Goal: Transaction & Acquisition: Book appointment/travel/reservation

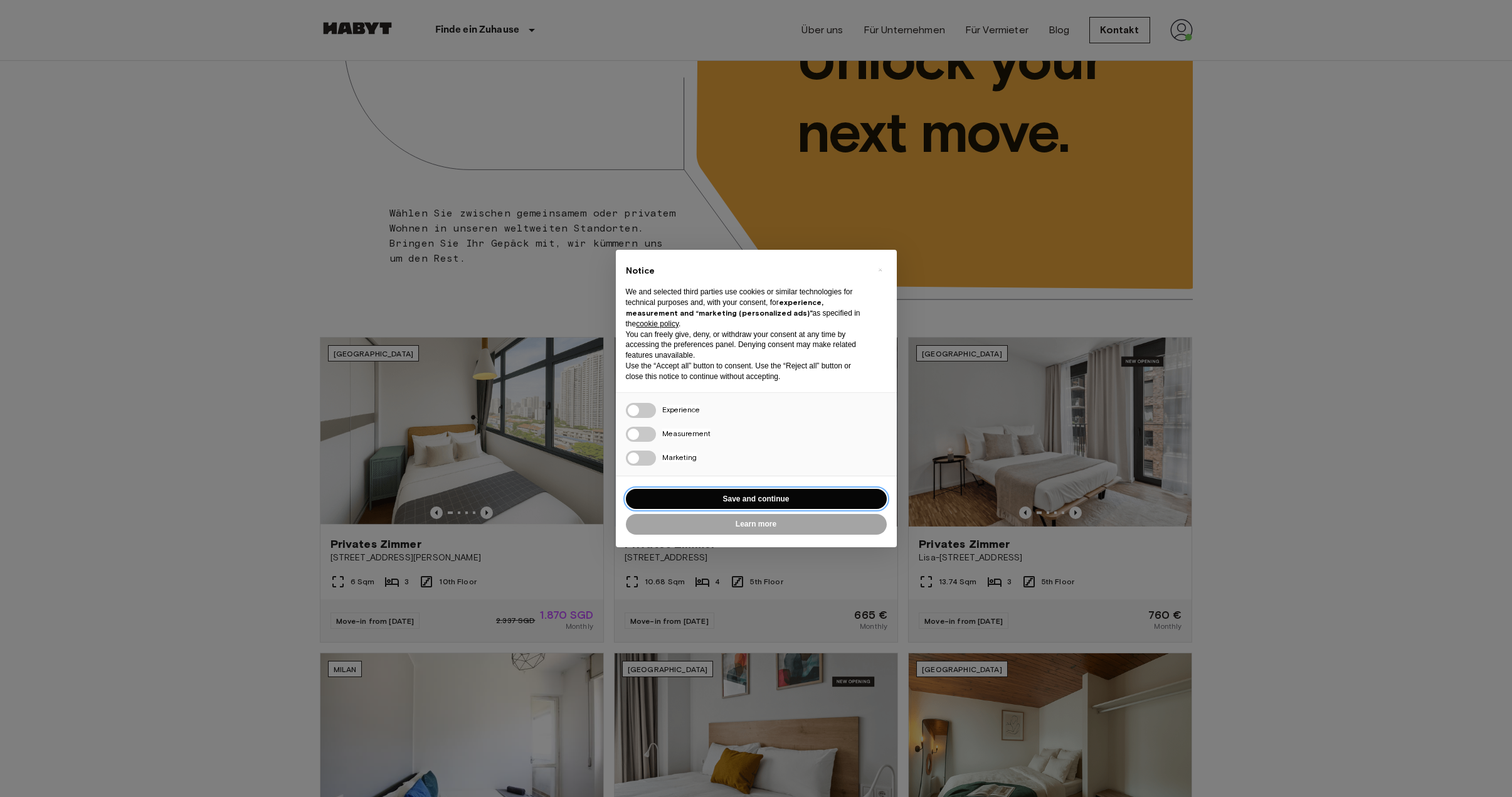
click at [732, 495] on button "Save and continue" at bounding box center [756, 499] width 261 height 21
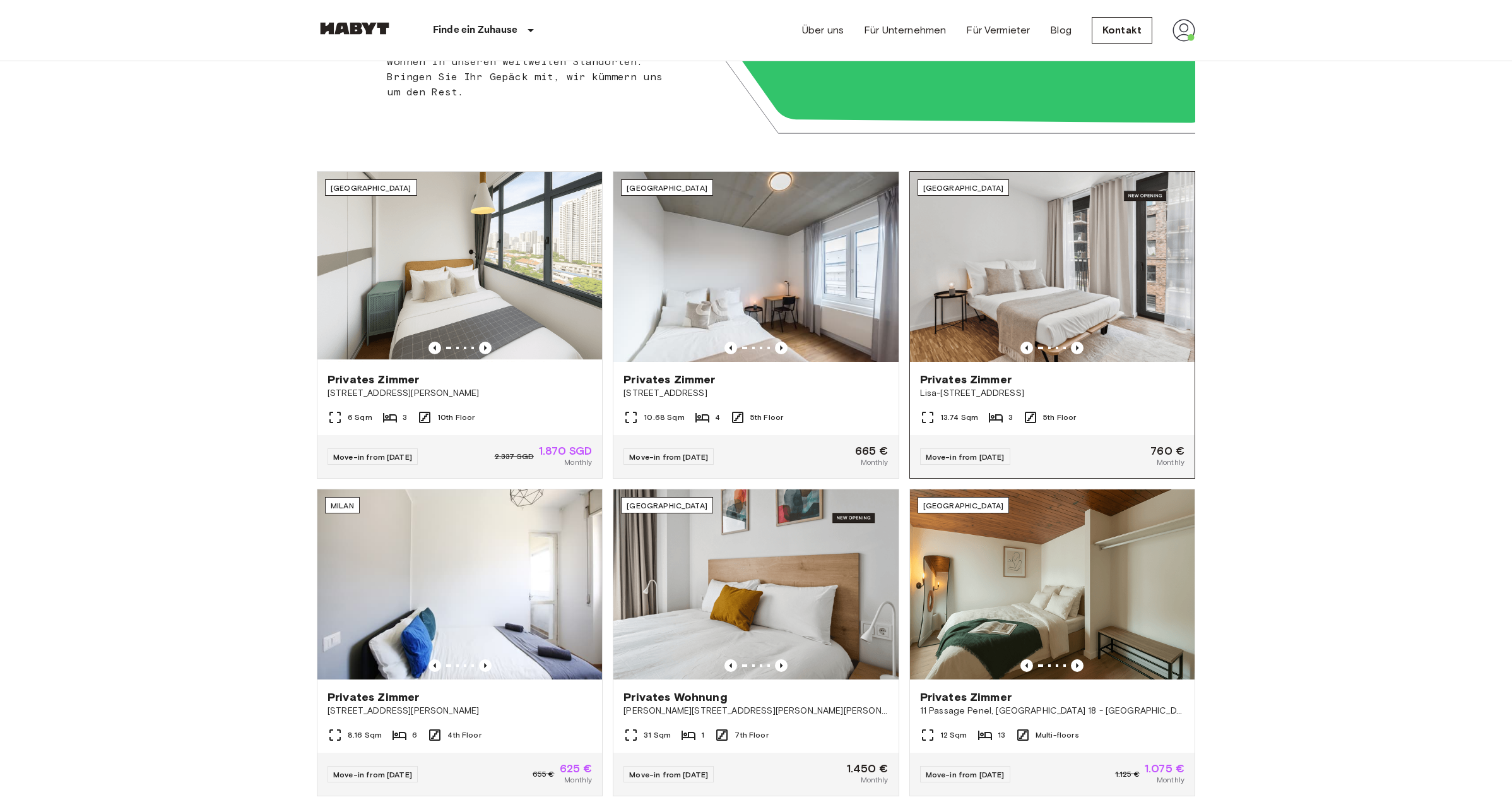
scroll to position [421, 0]
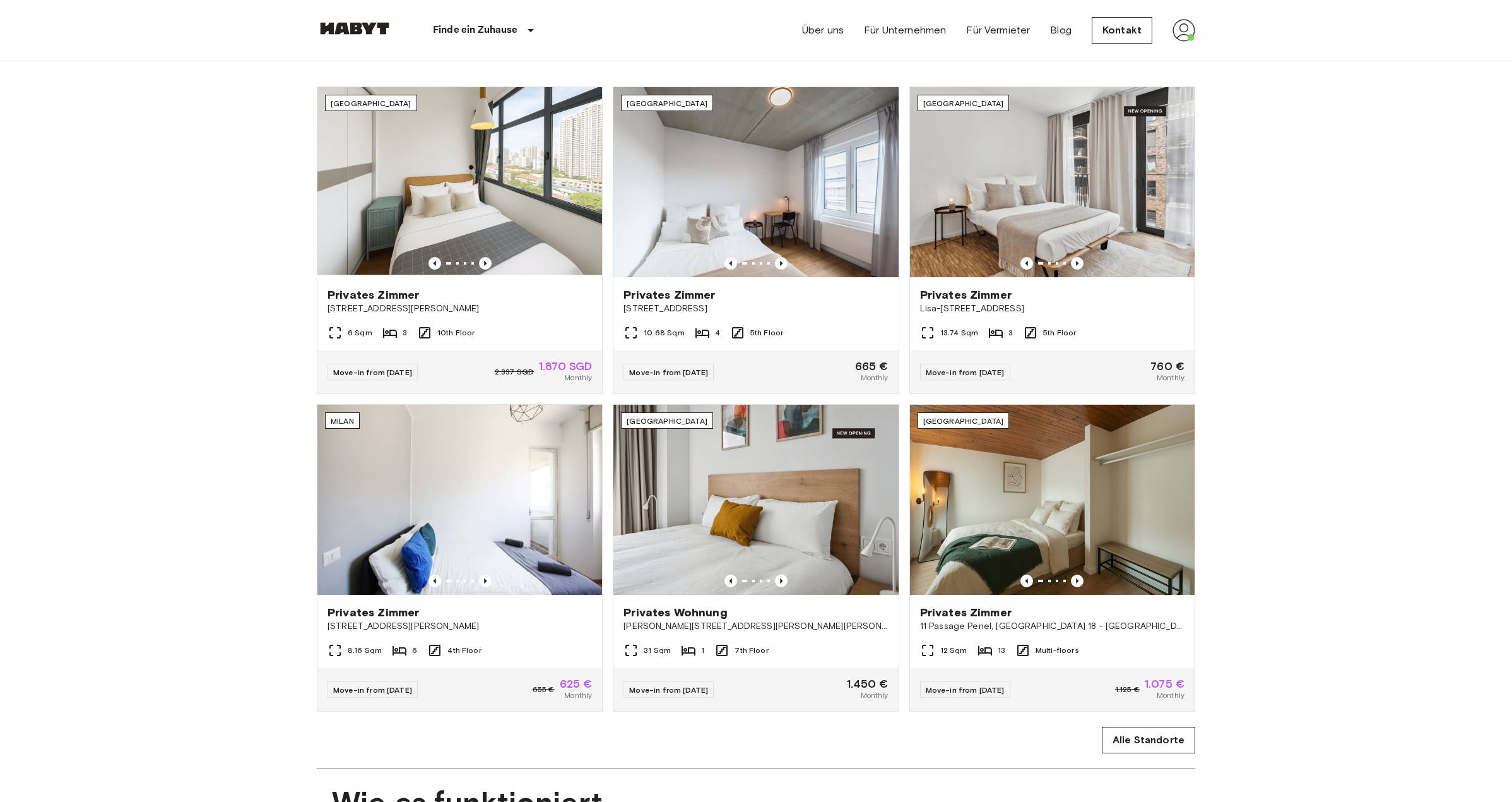
click at [903, 393] on div "[GEOGRAPHIC_DATA] Privates Zimmer Lisa-[STREET_ADDRESS] 3 5th Floor Move-in fro…" at bounding box center [1047, 235] width 296 height 318
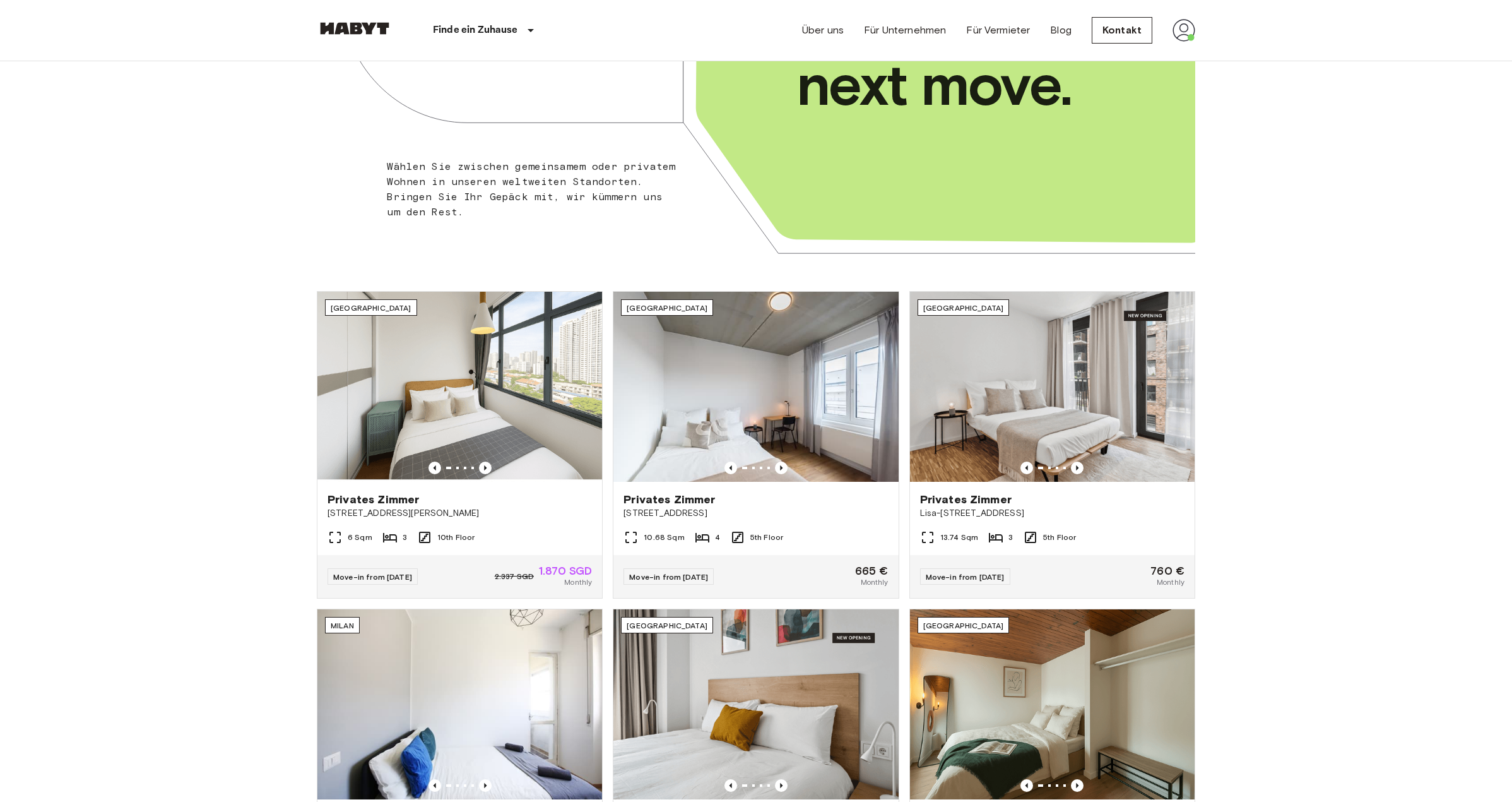
scroll to position [0, 0]
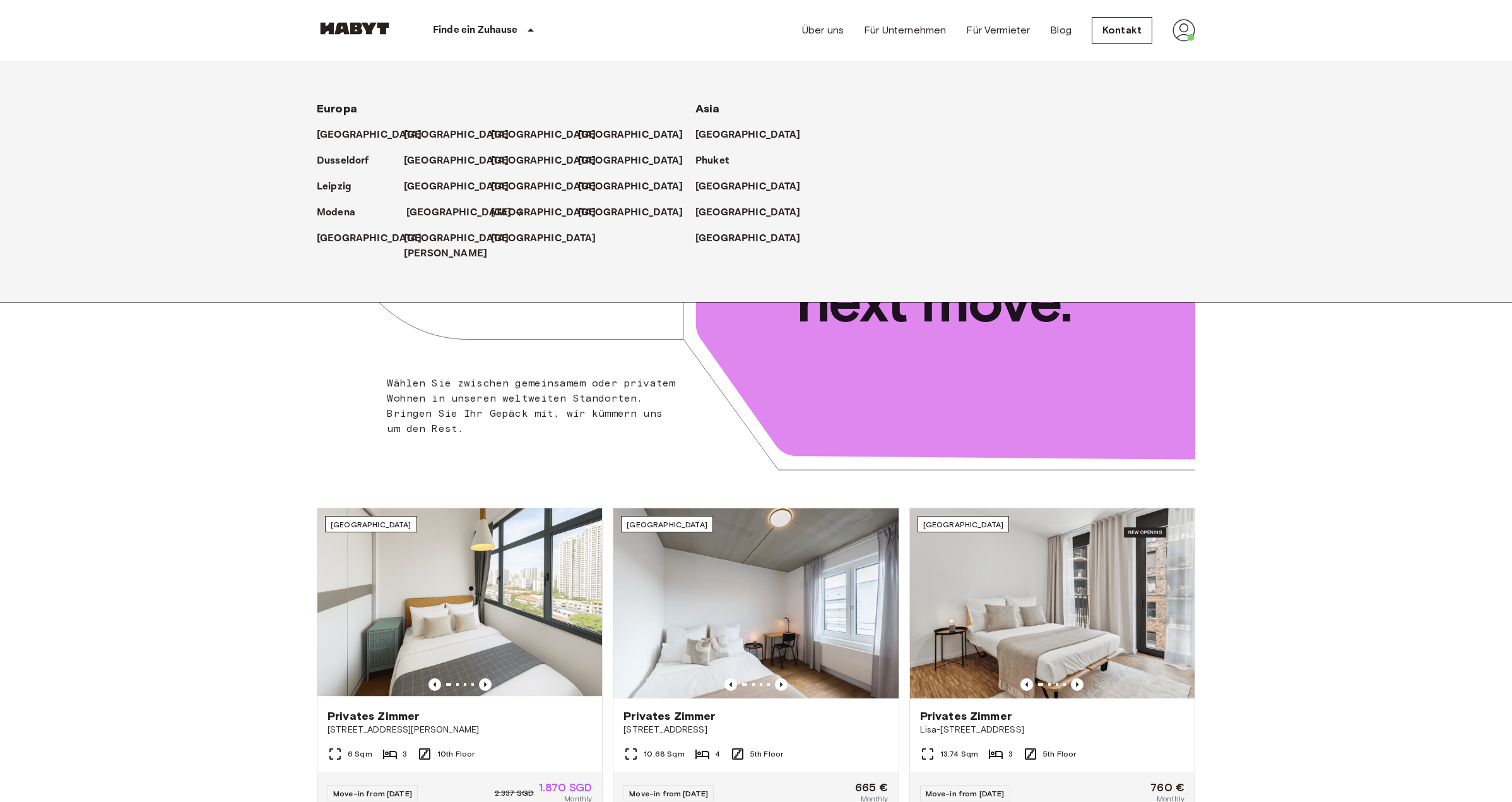
click at [425, 217] on p "[GEOGRAPHIC_DATA]" at bounding box center [459, 213] width 105 height 15
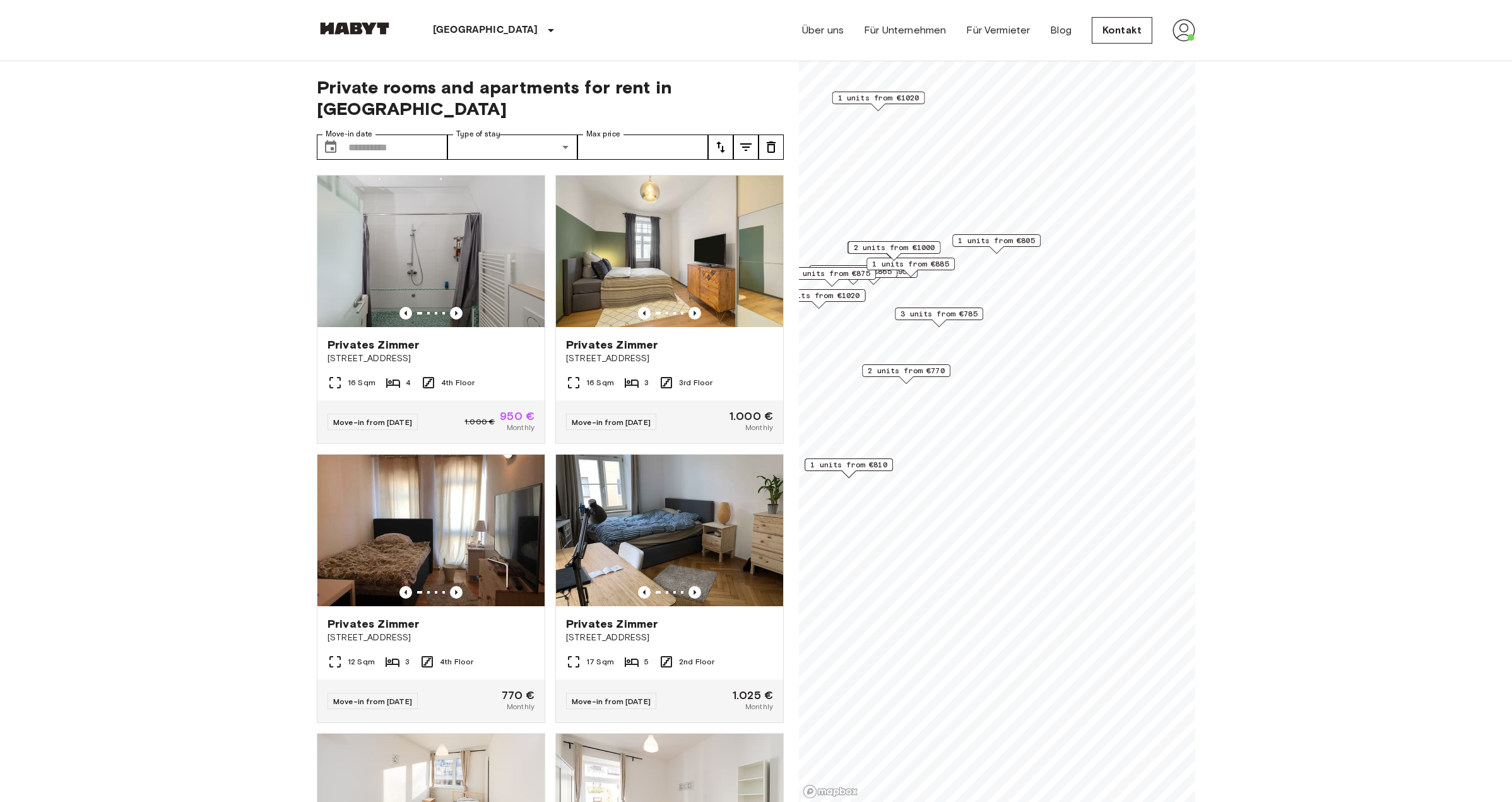
click at [932, 368] on span "2 units from €770" at bounding box center [906, 371] width 77 height 12
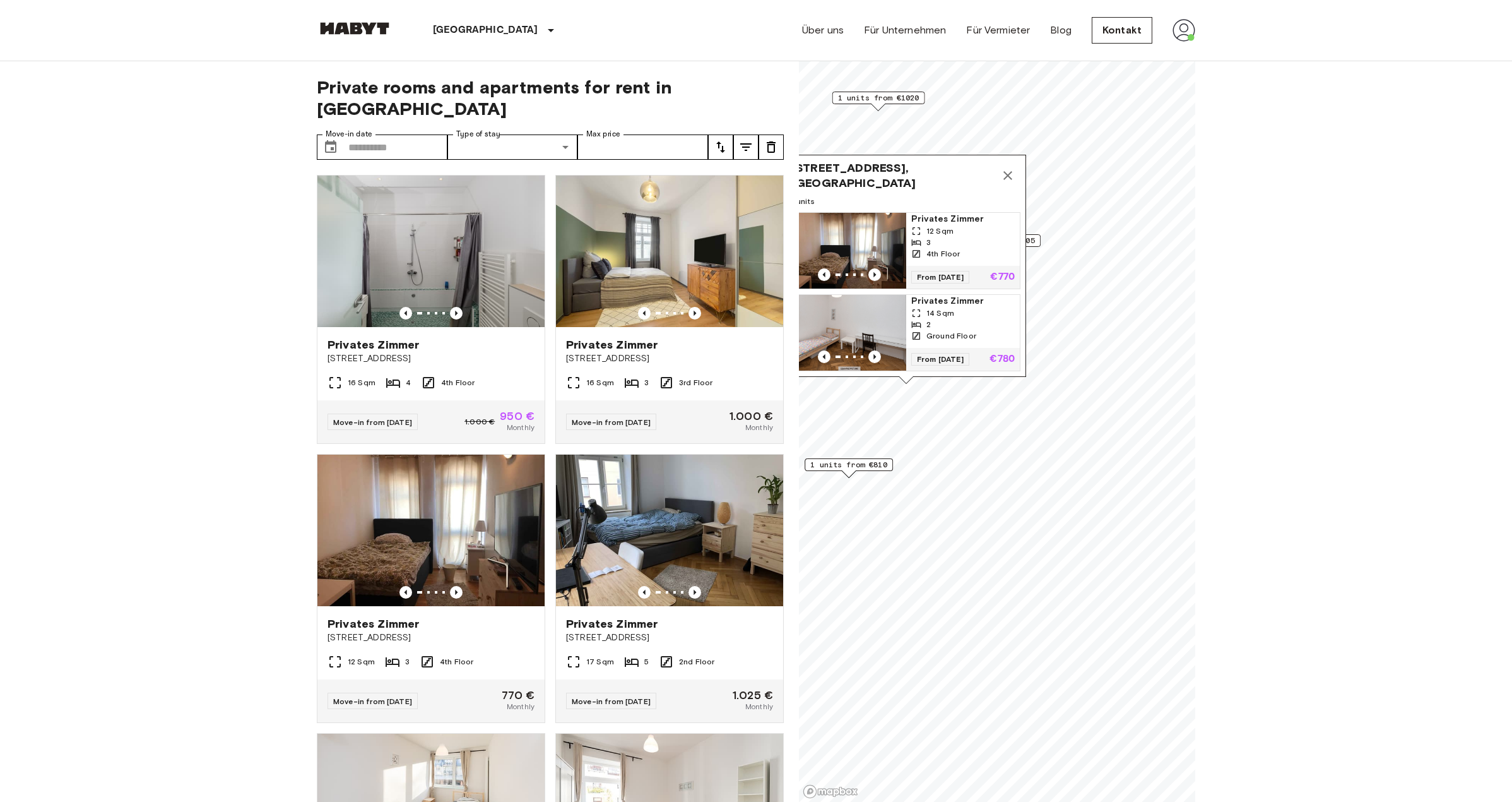
click at [939, 237] on div "3" at bounding box center [963, 243] width 103 height 12
drag, startPoint x: 1404, startPoint y: 399, endPoint x: 1357, endPoint y: 404, distance: 47.3
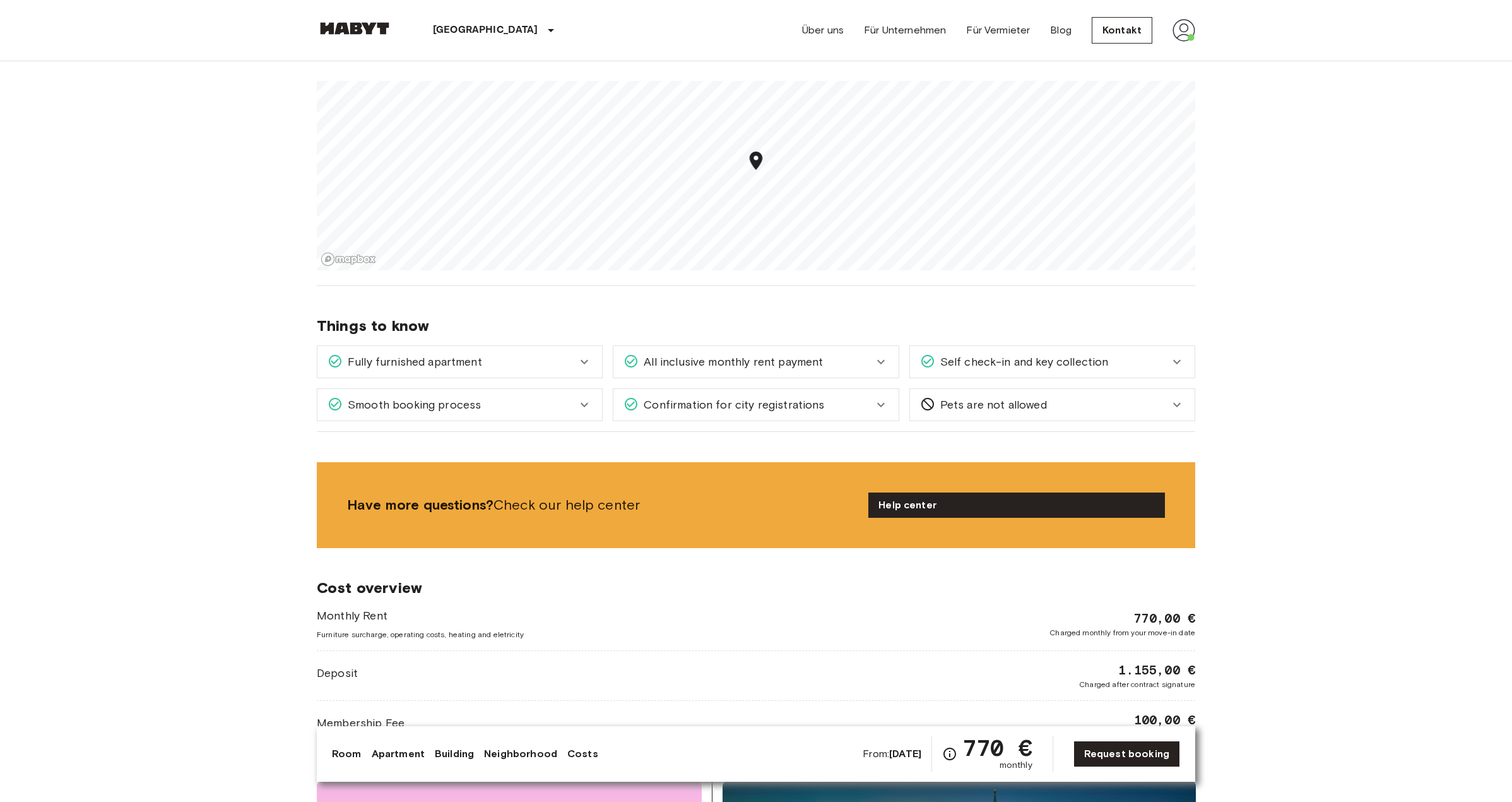
scroll to position [926, 0]
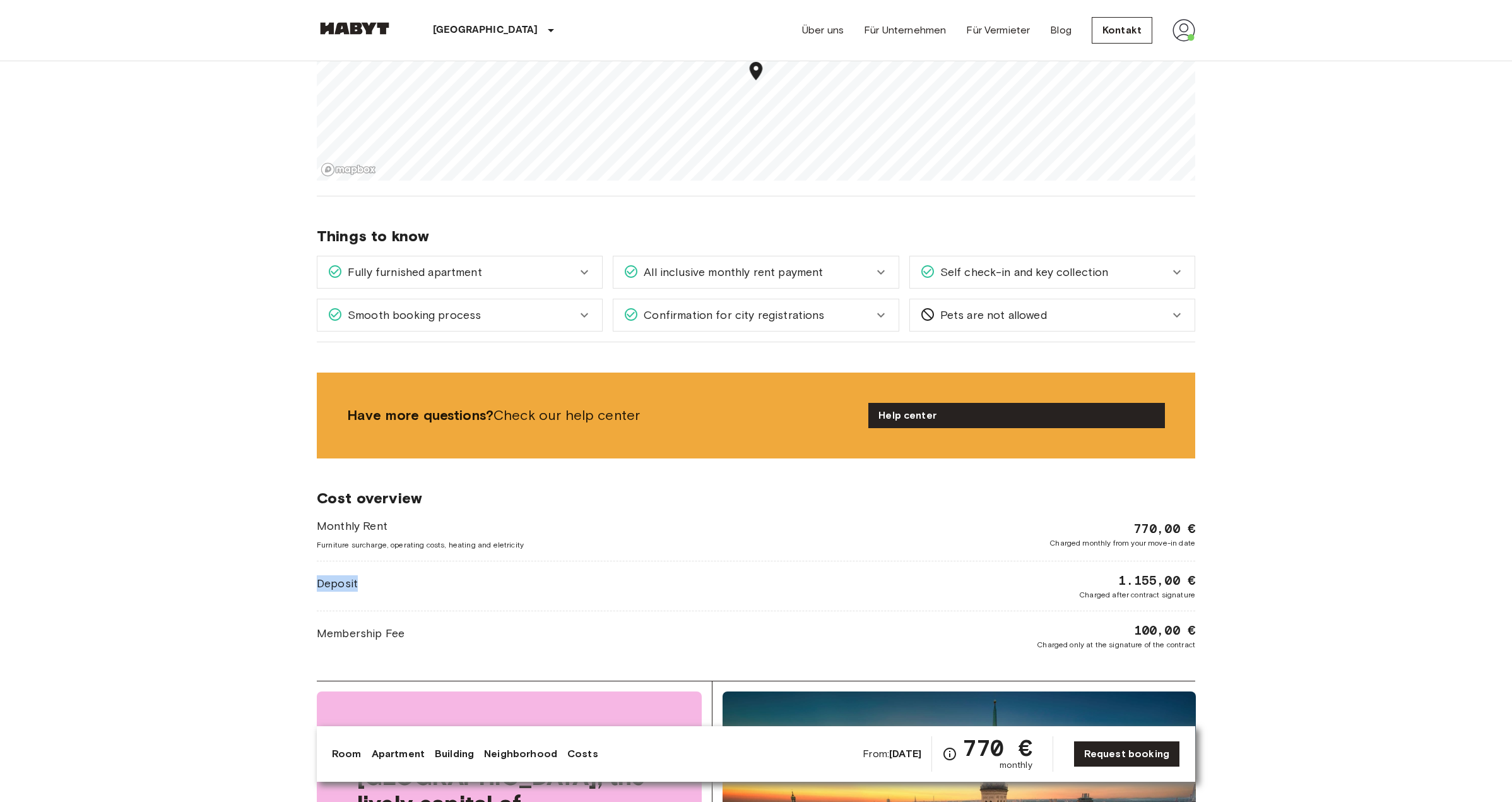
drag, startPoint x: 316, startPoint y: 568, endPoint x: 463, endPoint y: 564, distance: 147.1
click at [463, 564] on div "Europa Deutschland München Privates Zimmer Privates Zimmer From Dec 4 2025 Deis…" at bounding box center [756, 484] width 909 height 2697
drag, startPoint x: 463, startPoint y: 564, endPoint x: 522, endPoint y: 562, distance: 59.0
click at [464, 571] on div "Deposit 1.155,00 € Charged after contract signature" at bounding box center [756, 585] width 879 height 29
drag, startPoint x: 1124, startPoint y: 565, endPoint x: 1103, endPoint y: 565, distance: 21.0
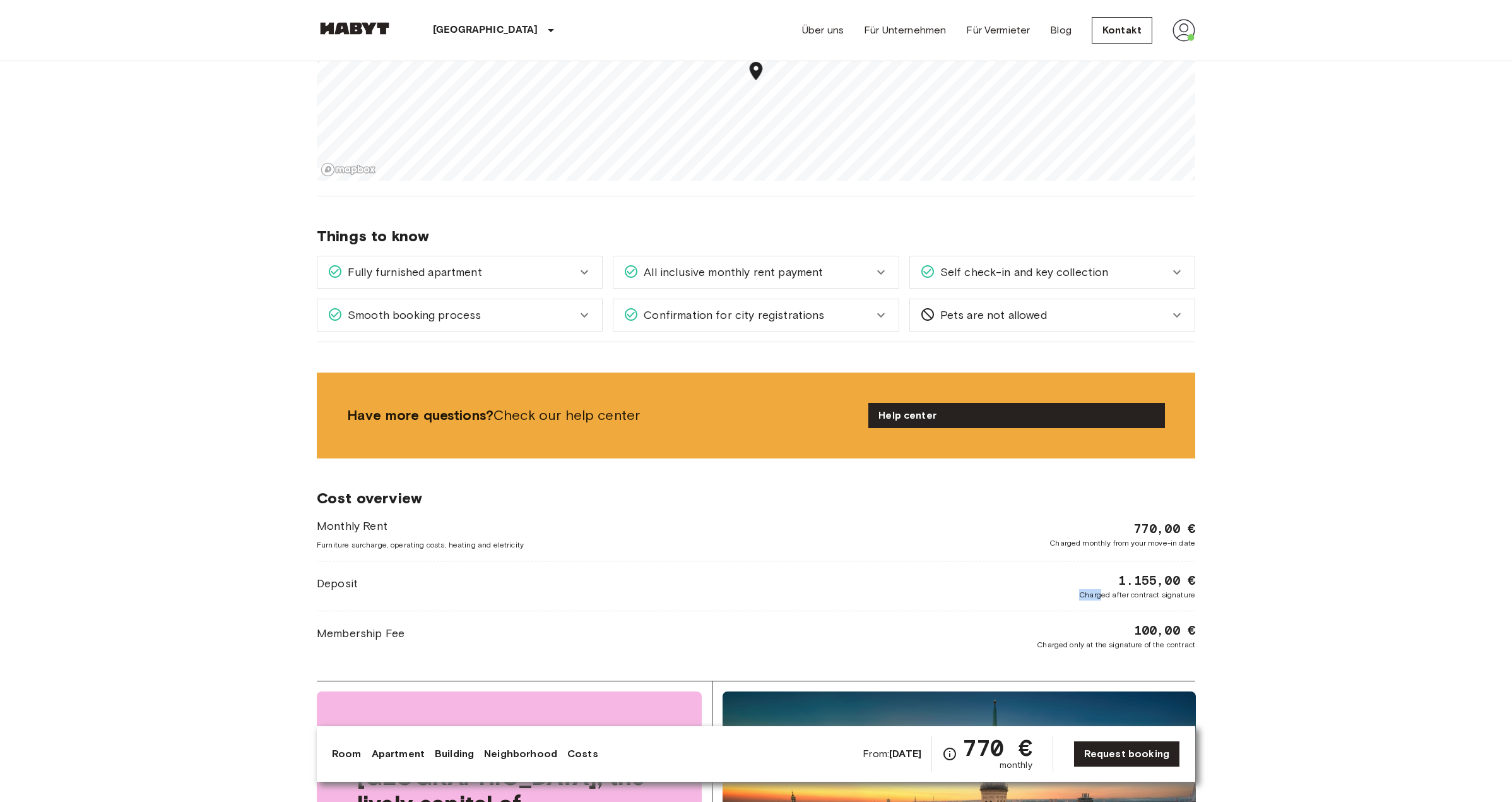
click at [1103, 571] on div "1.155,00 € Charged after contract signature" at bounding box center [1137, 585] width 116 height 29
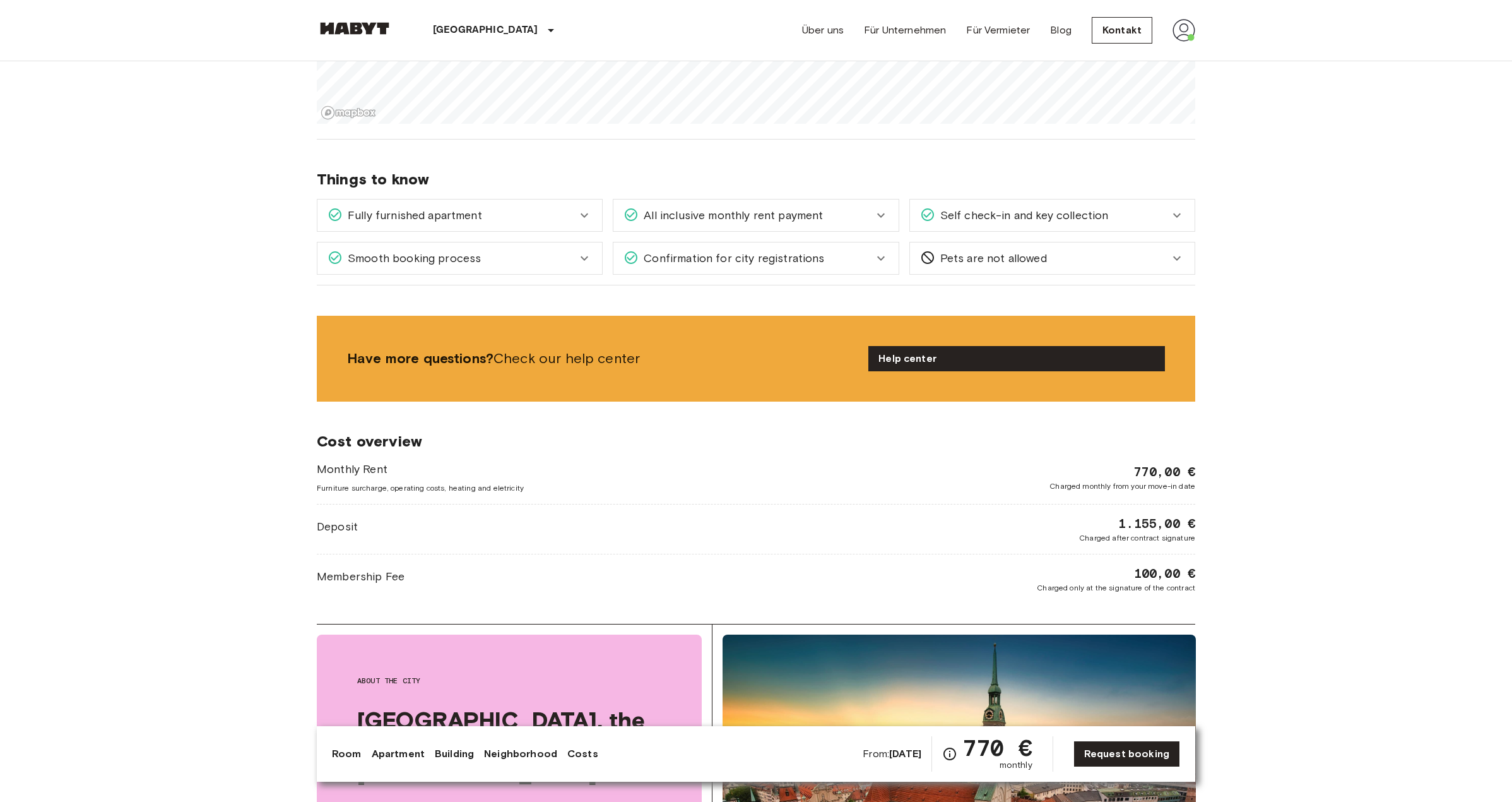
scroll to position [1010, 0]
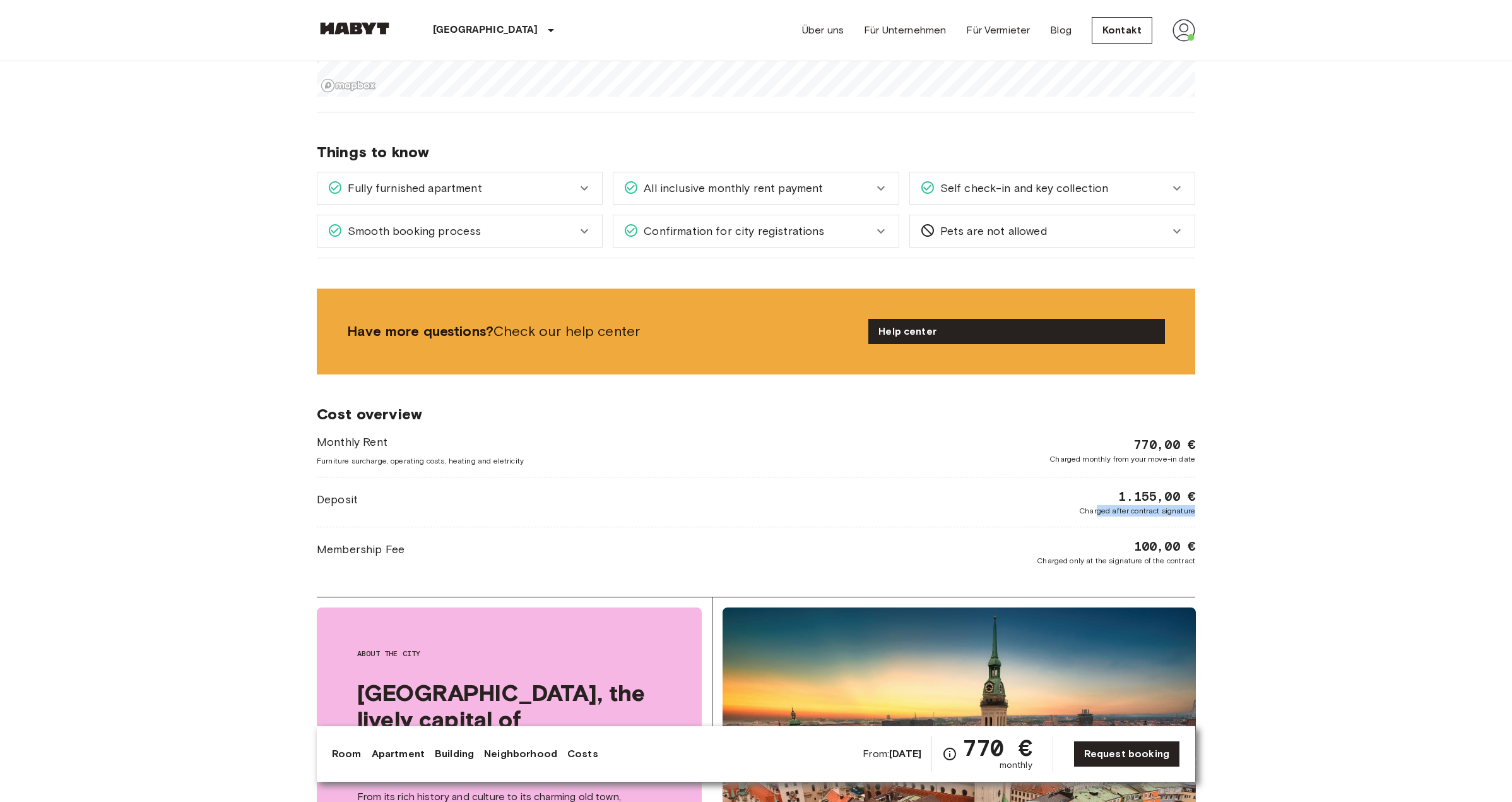
drag, startPoint x: 1098, startPoint y: 484, endPoint x: 1220, endPoint y: 498, distance: 122.8
click at [1220, 498] on body "München Europa Amsterdam Berlin Brüssel Köln Dusseldorf Frankfurt Graz Hamburg …" at bounding box center [756, 662] width 1512 height 3343
drag, startPoint x: 1078, startPoint y: 446, endPoint x: 1049, endPoint y: 432, distance: 32.2
click at [1049, 432] on body "München Europa Amsterdam Berlin Brüssel Köln Dusseldorf Frankfurt Graz Hamburg …" at bounding box center [756, 662] width 1512 height 3343
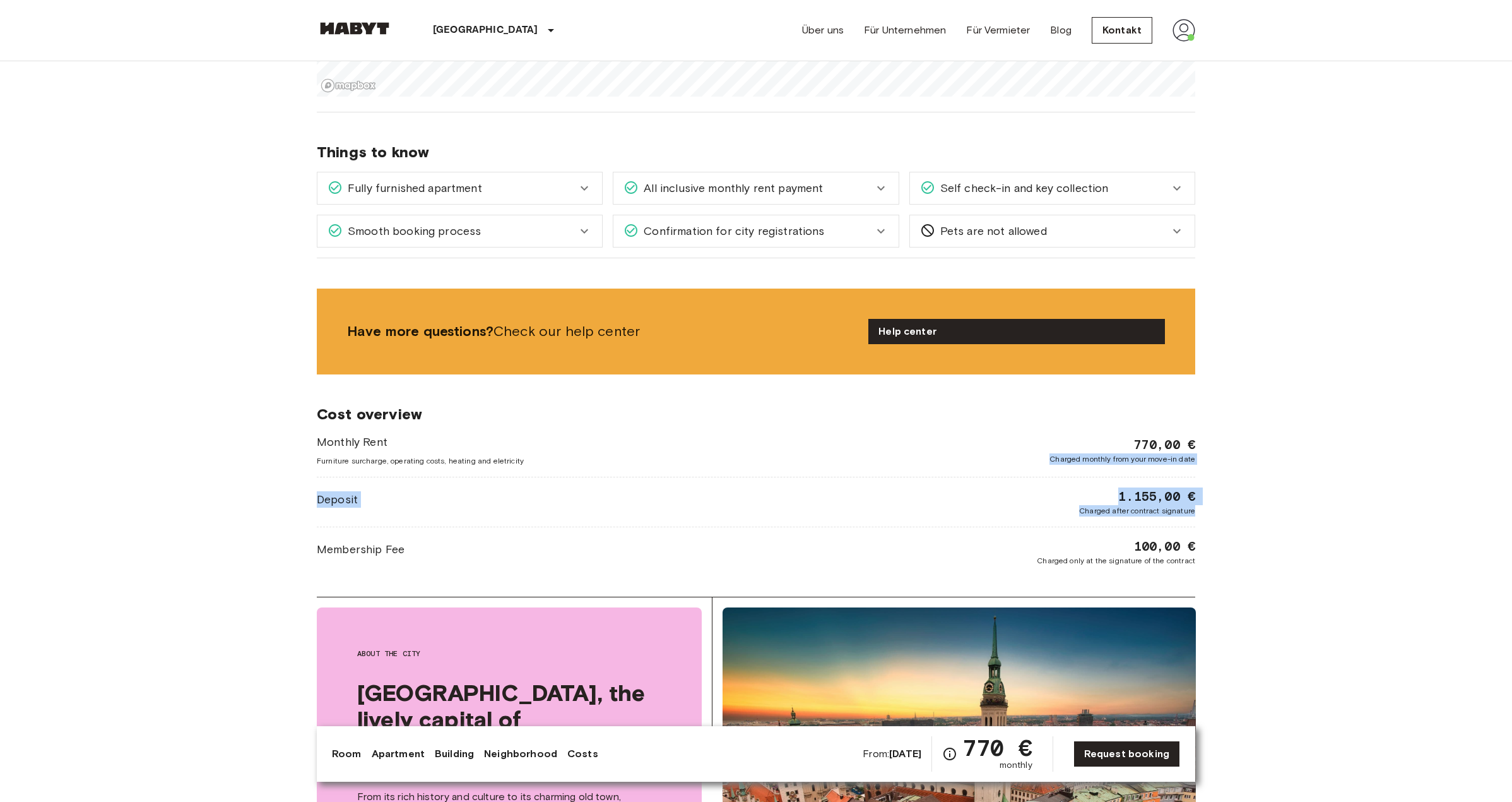
click at [1049, 434] on div "Monthly Rent Furniture surcharge, operating costs, heating and eletricity 770,0…" at bounding box center [756, 449] width 879 height 33
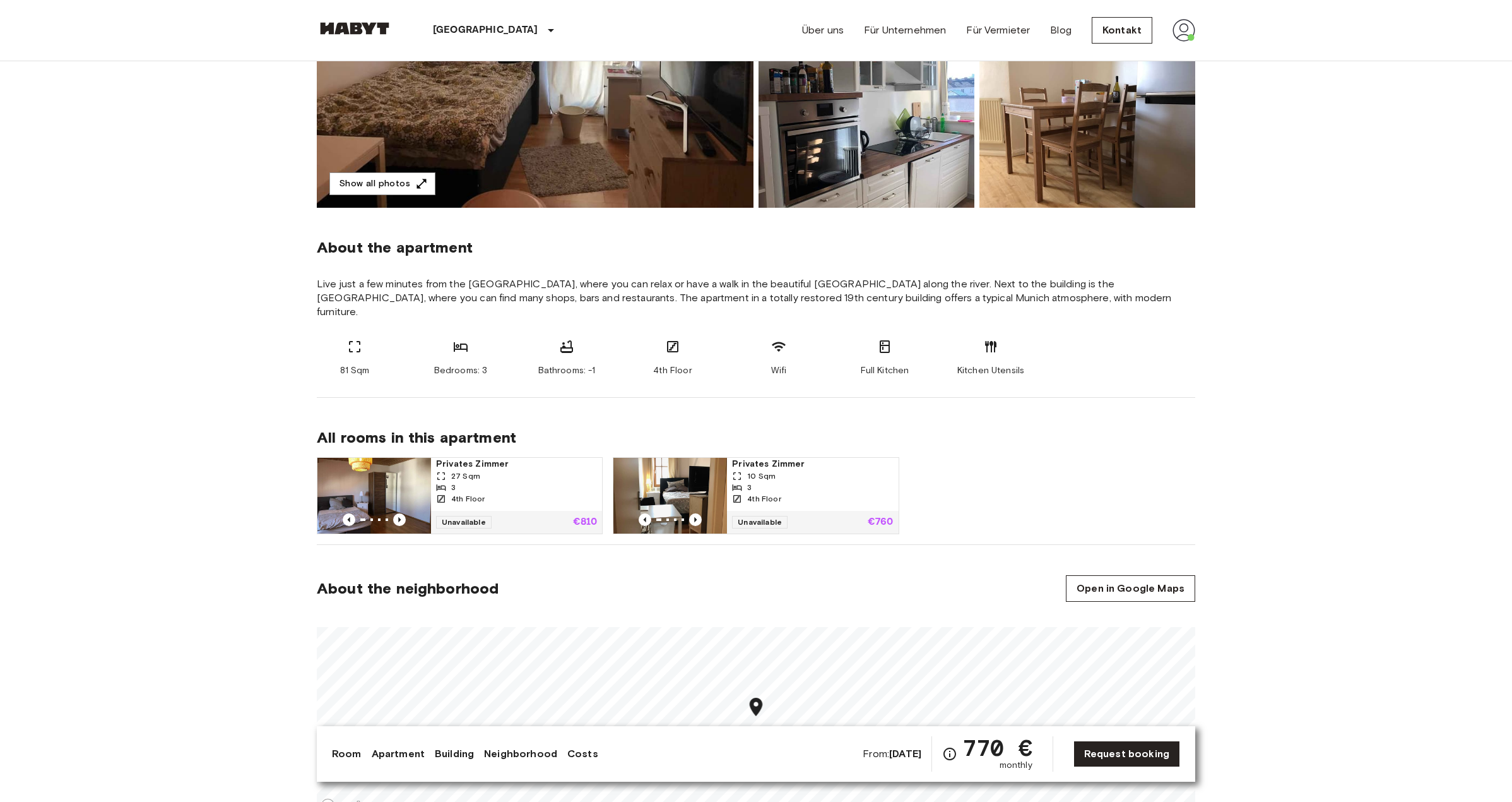
scroll to position [505, 0]
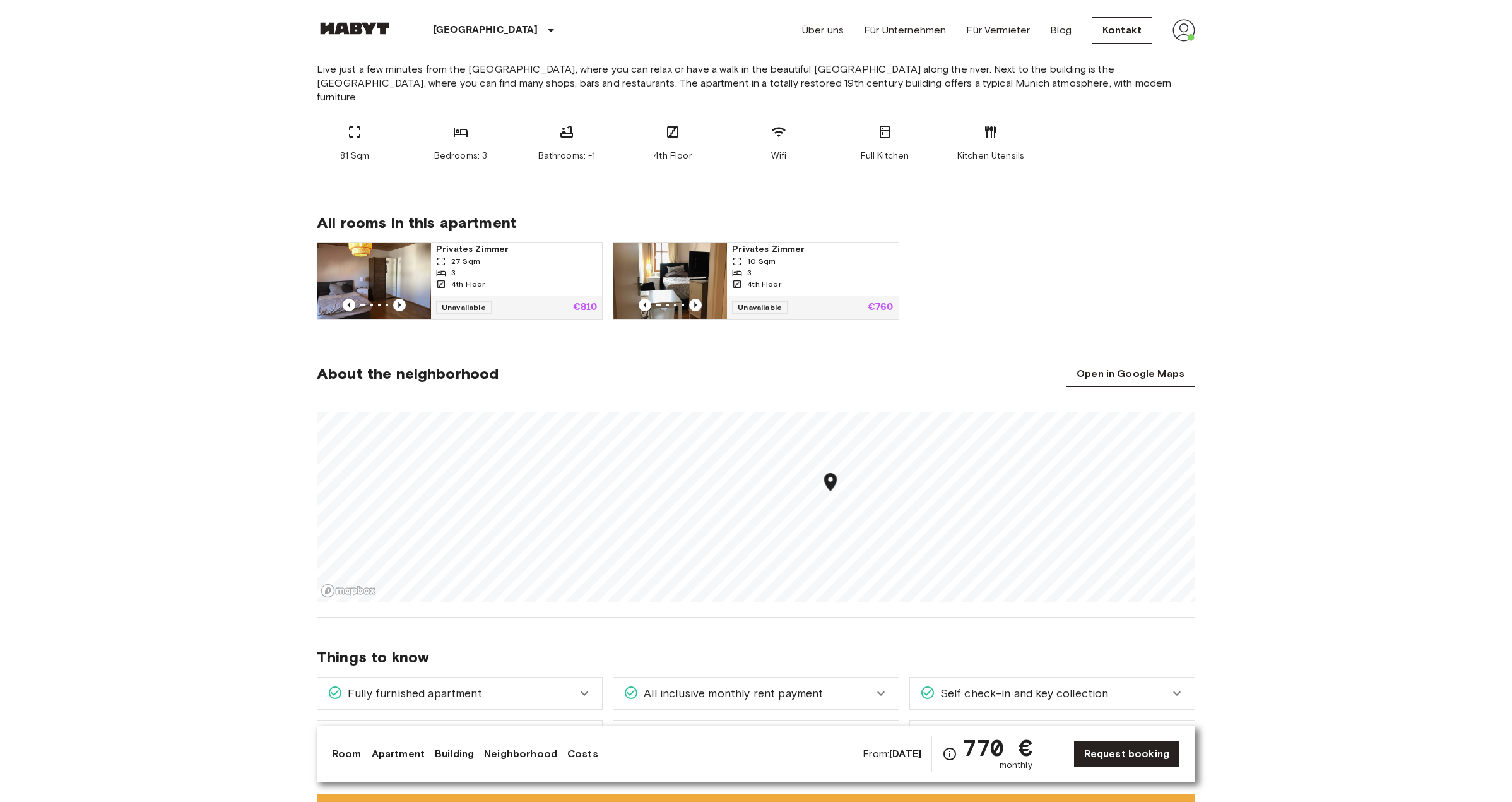
drag, startPoint x: 1274, startPoint y: 481, endPoint x: 1265, endPoint y: 447, distance: 35.2
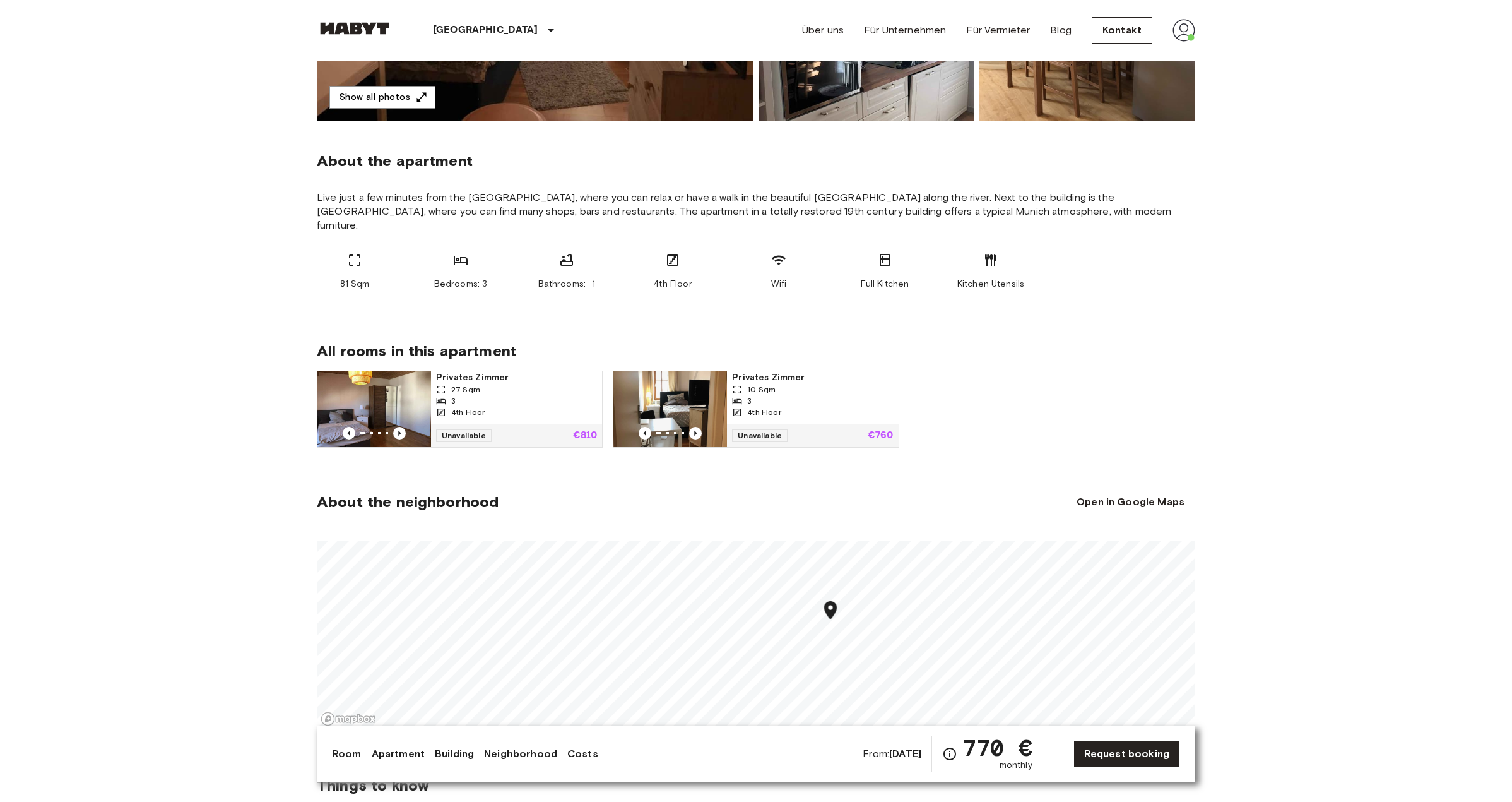
scroll to position [0, 0]
